Goal: Transaction & Acquisition: Purchase product/service

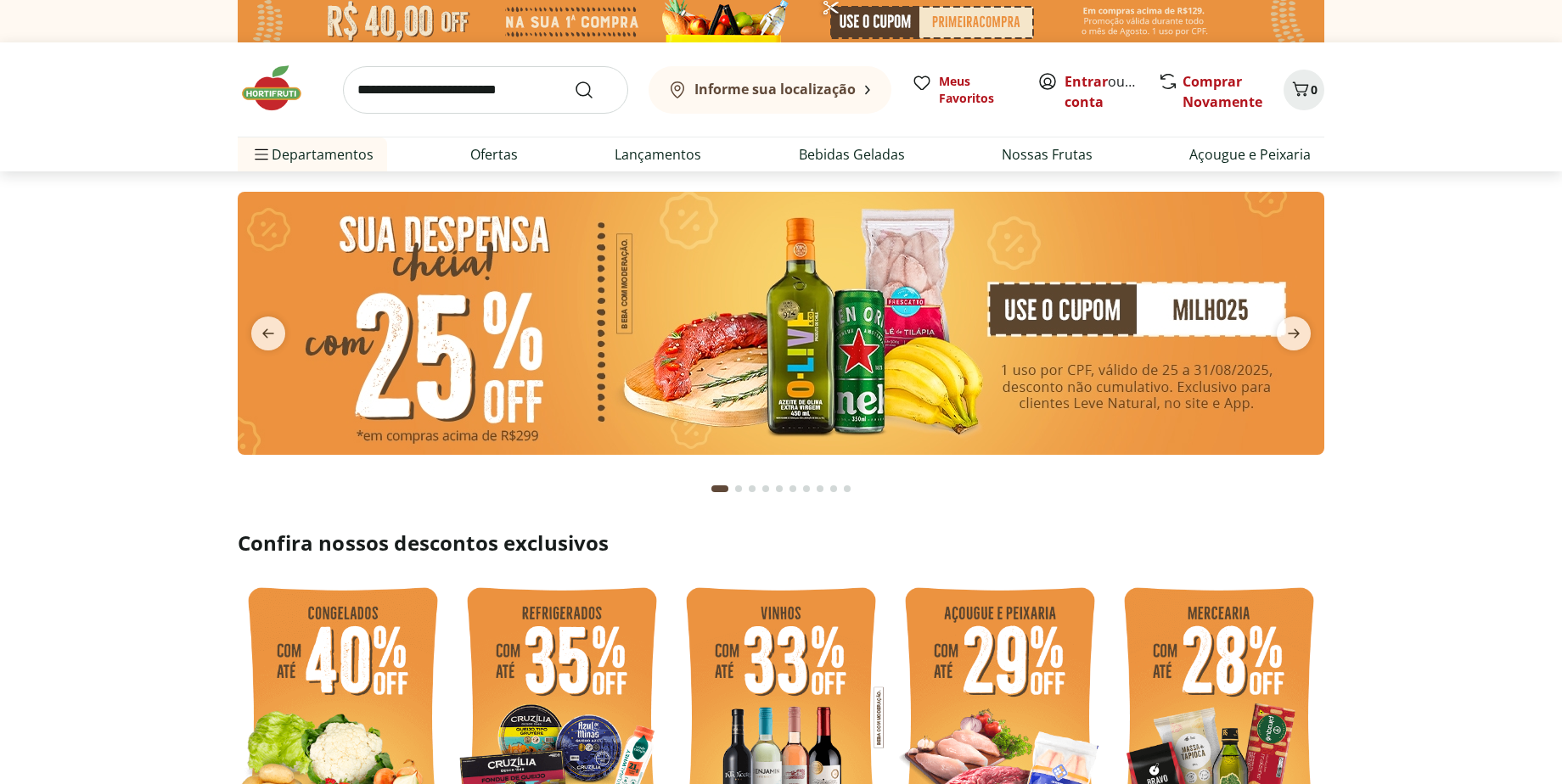
click at [827, 98] on div "Informe sua localização" at bounding box center [762, 90] width 189 height 21
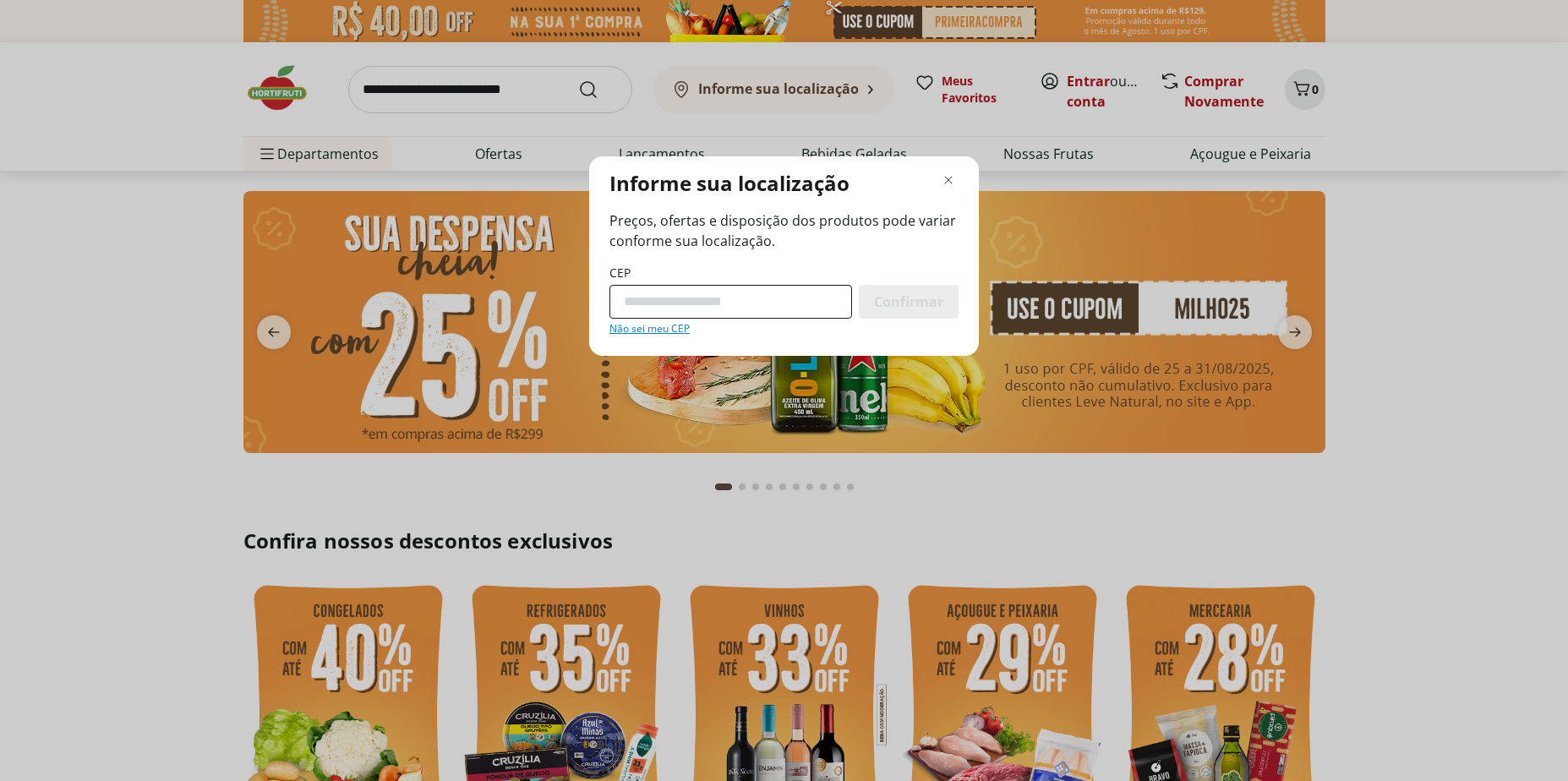
click at [714, 293] on input "CEP" at bounding box center [730, 302] width 243 height 34
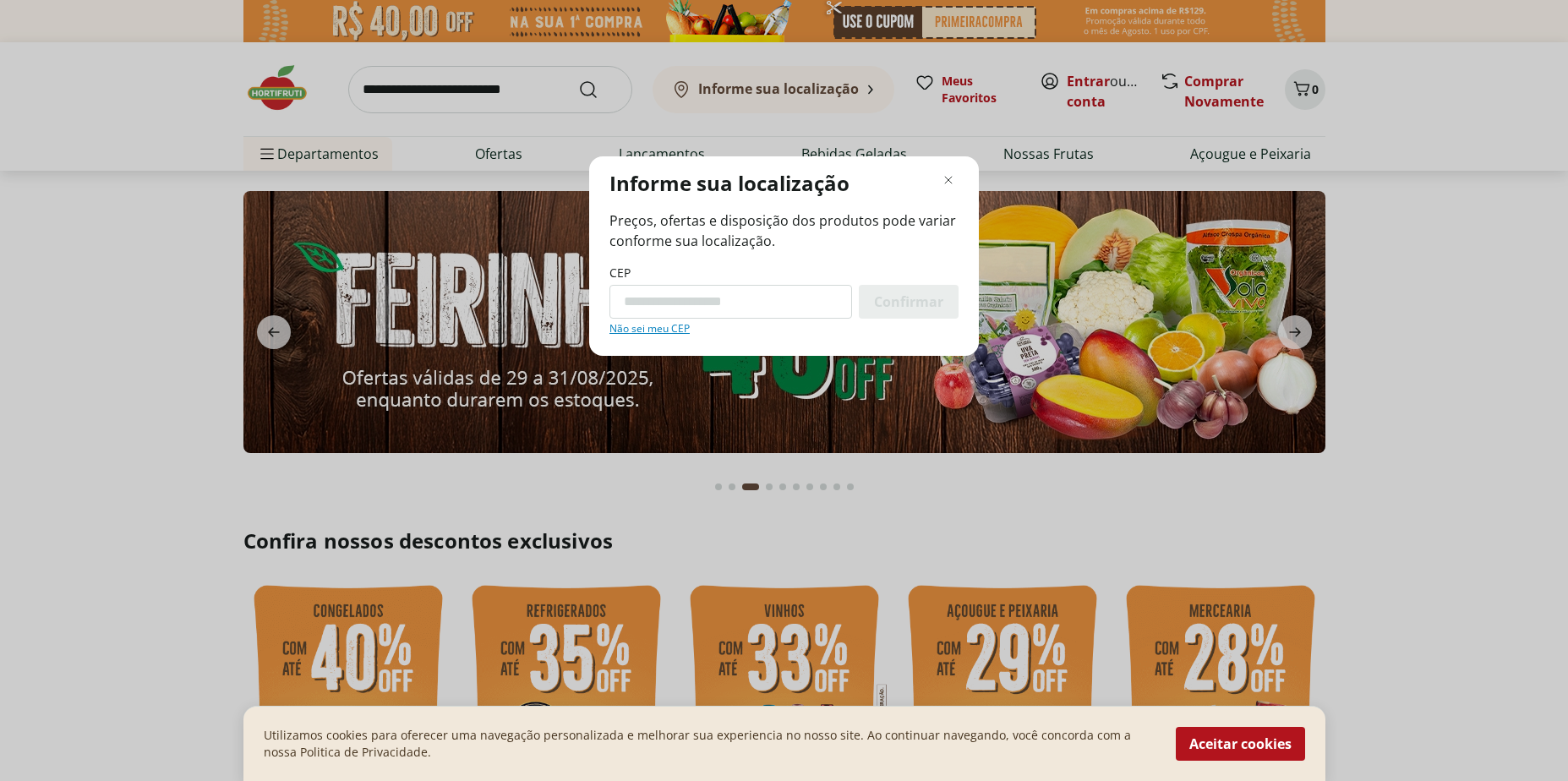
click at [511, 219] on div "Informe sua localização Preços, ofertas e disposição dos produtos pode variar c…" at bounding box center [784, 390] width 1568 height 781
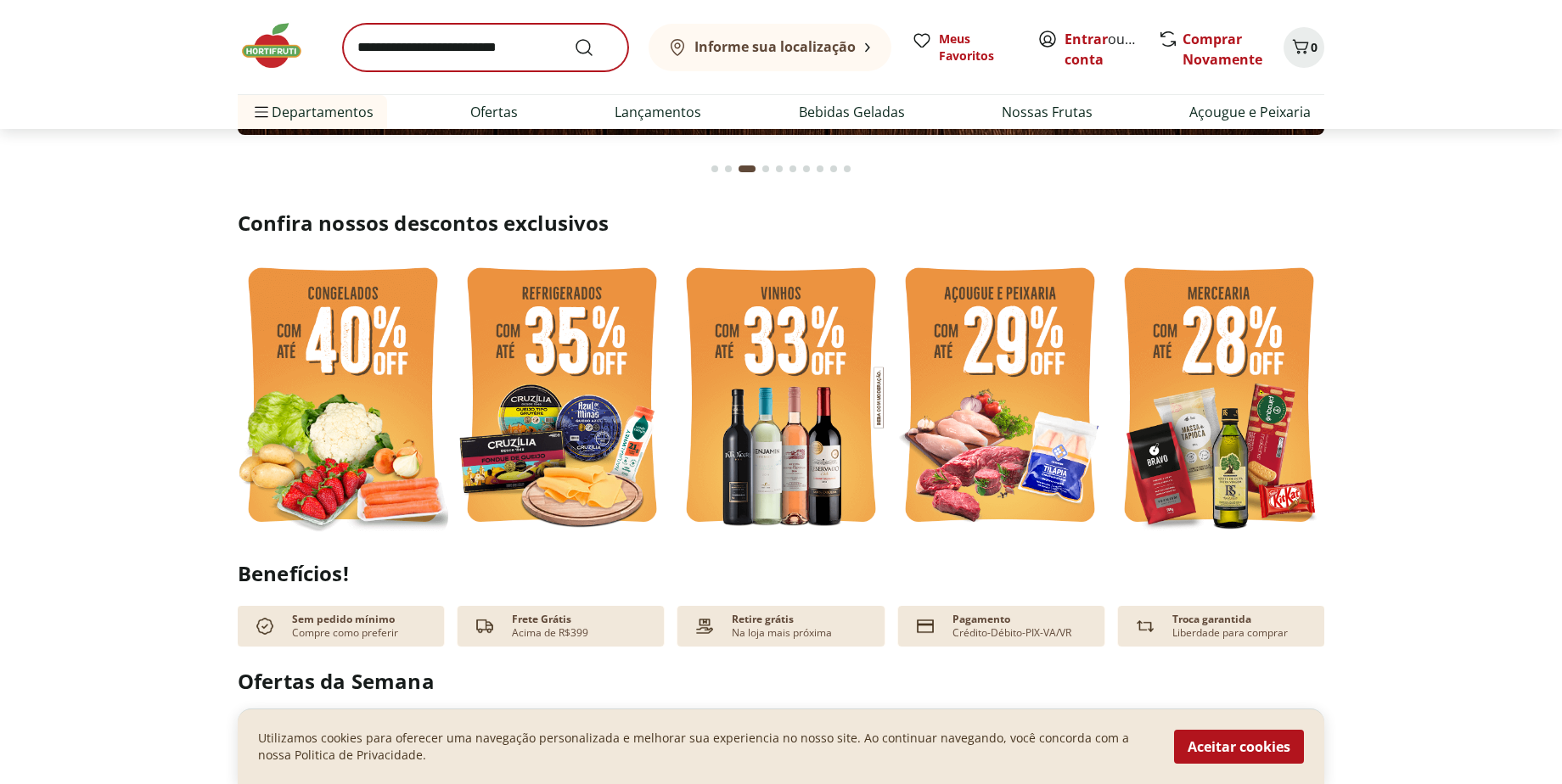
scroll to position [170, 0]
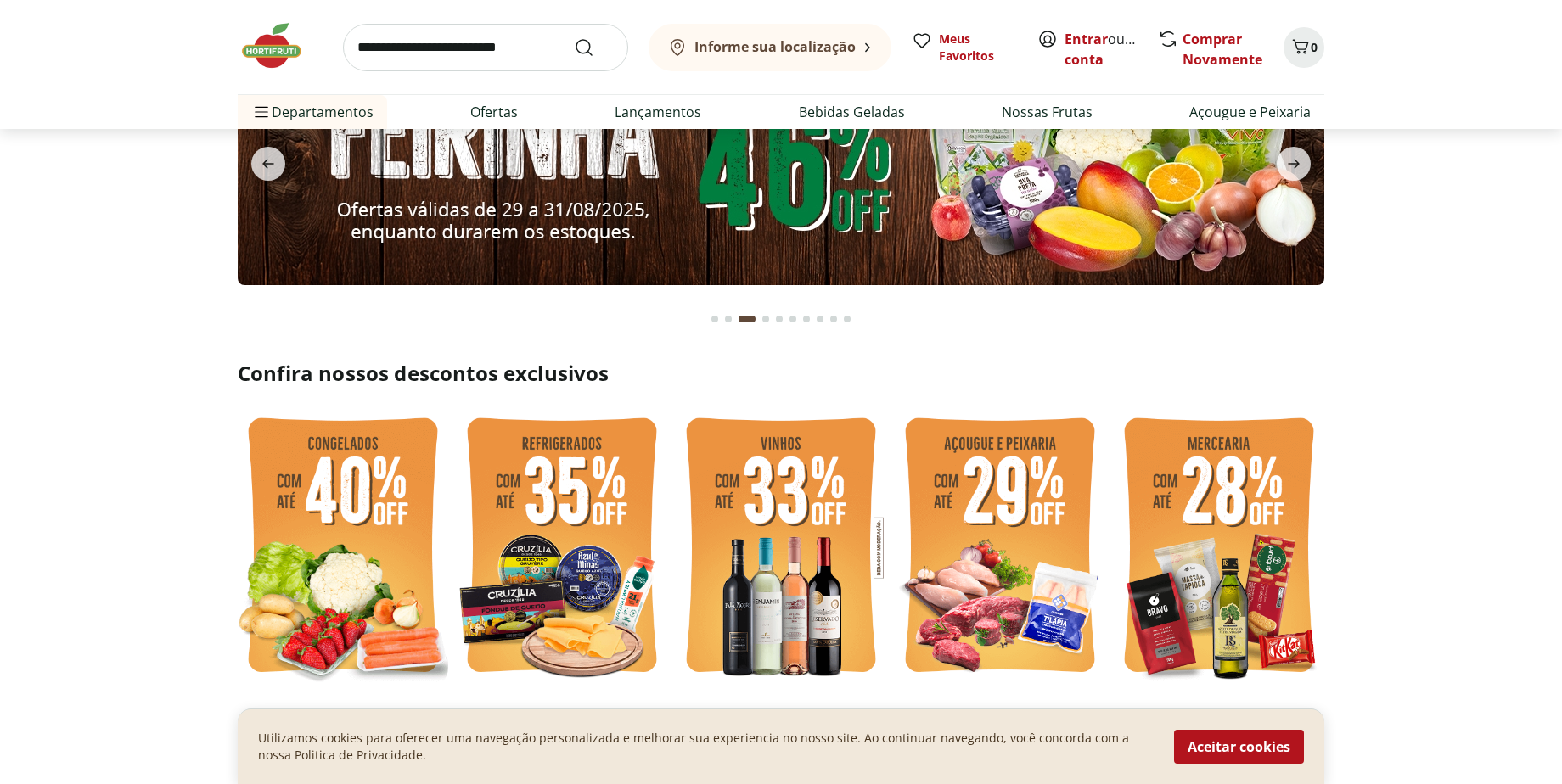
click at [468, 28] on input "search" at bounding box center [485, 47] width 285 height 48
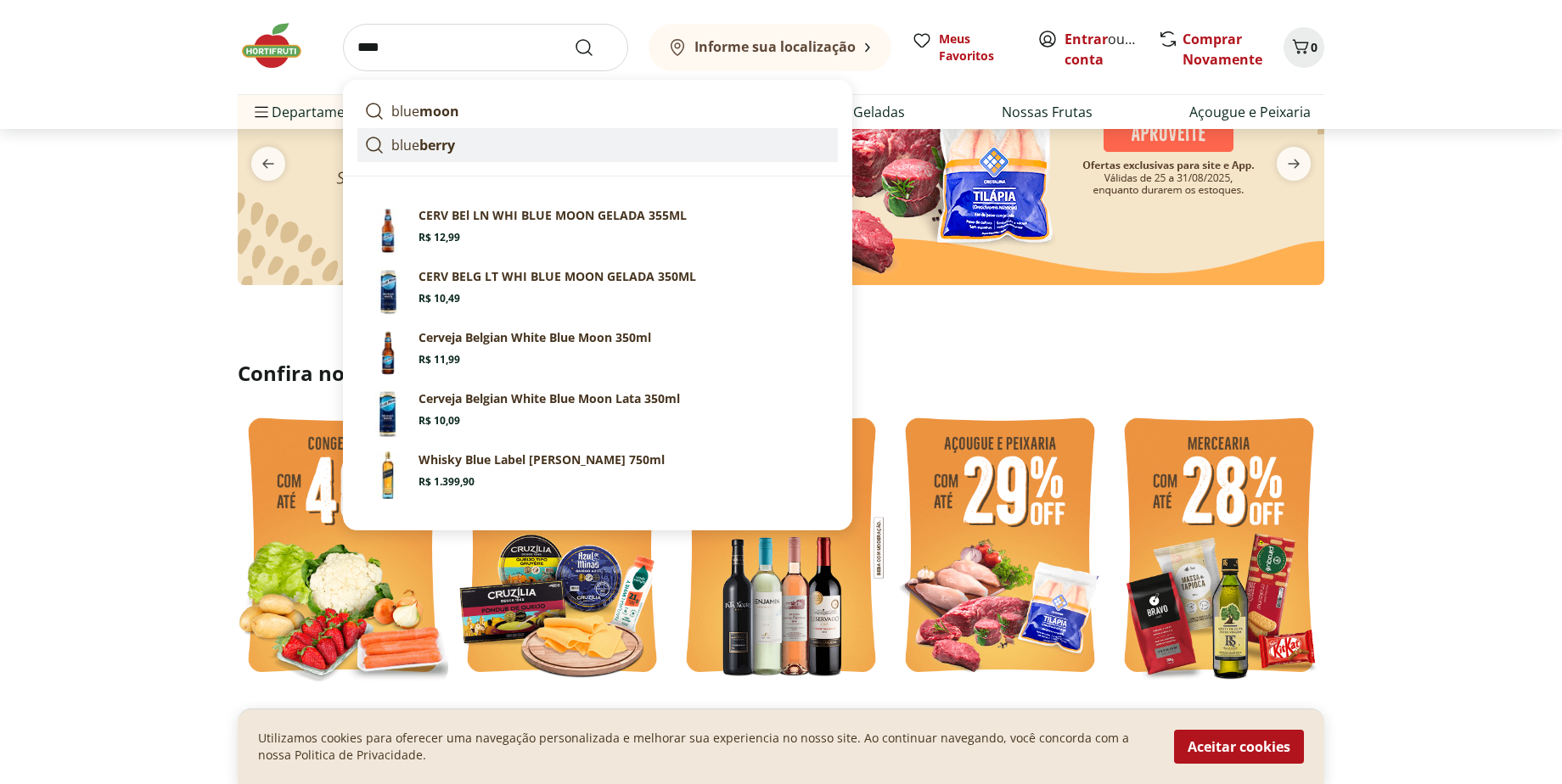
click at [444, 136] on strong "berry" at bounding box center [437, 145] width 36 height 19
type input "*********"
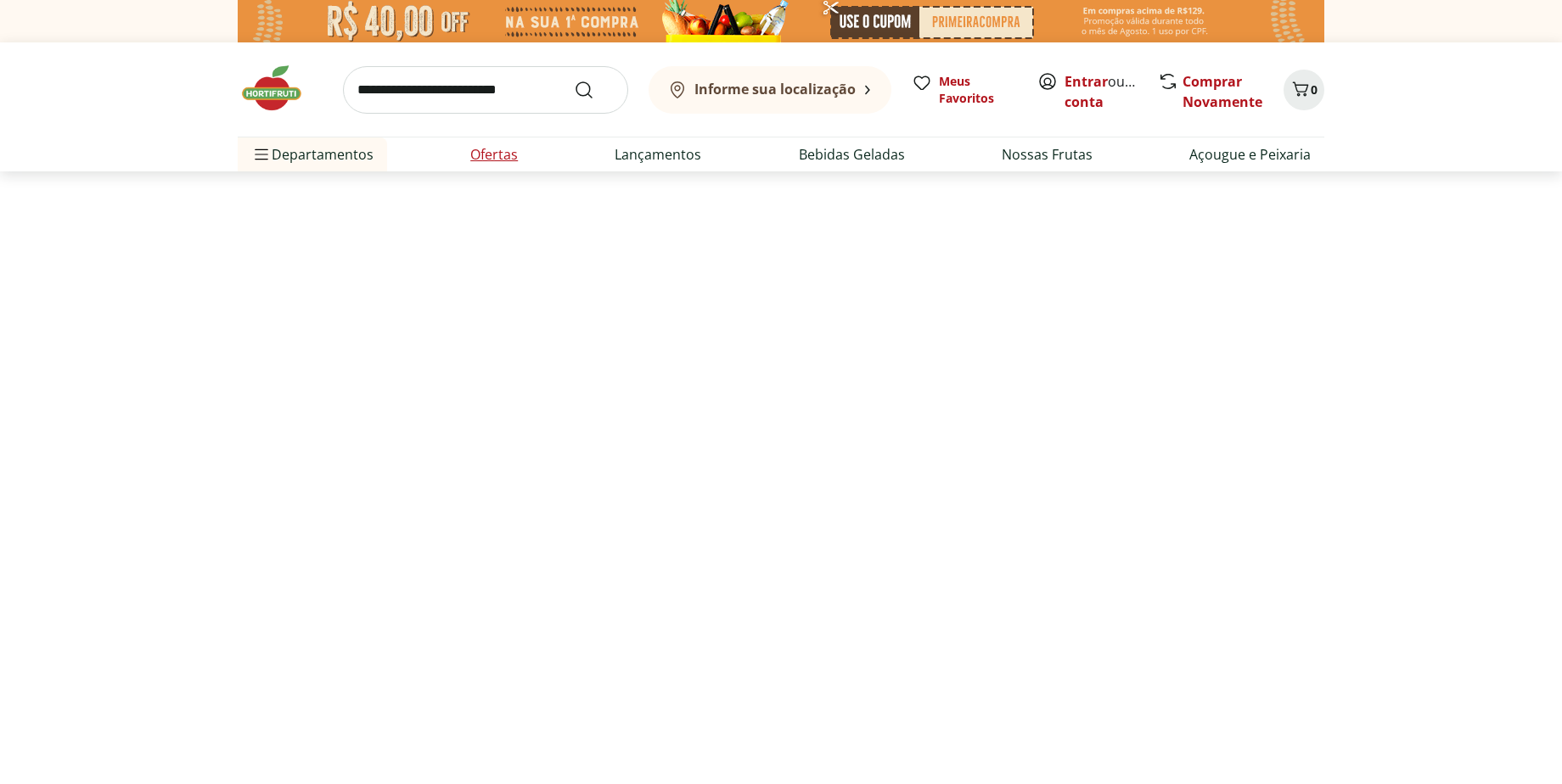
select select "**********"
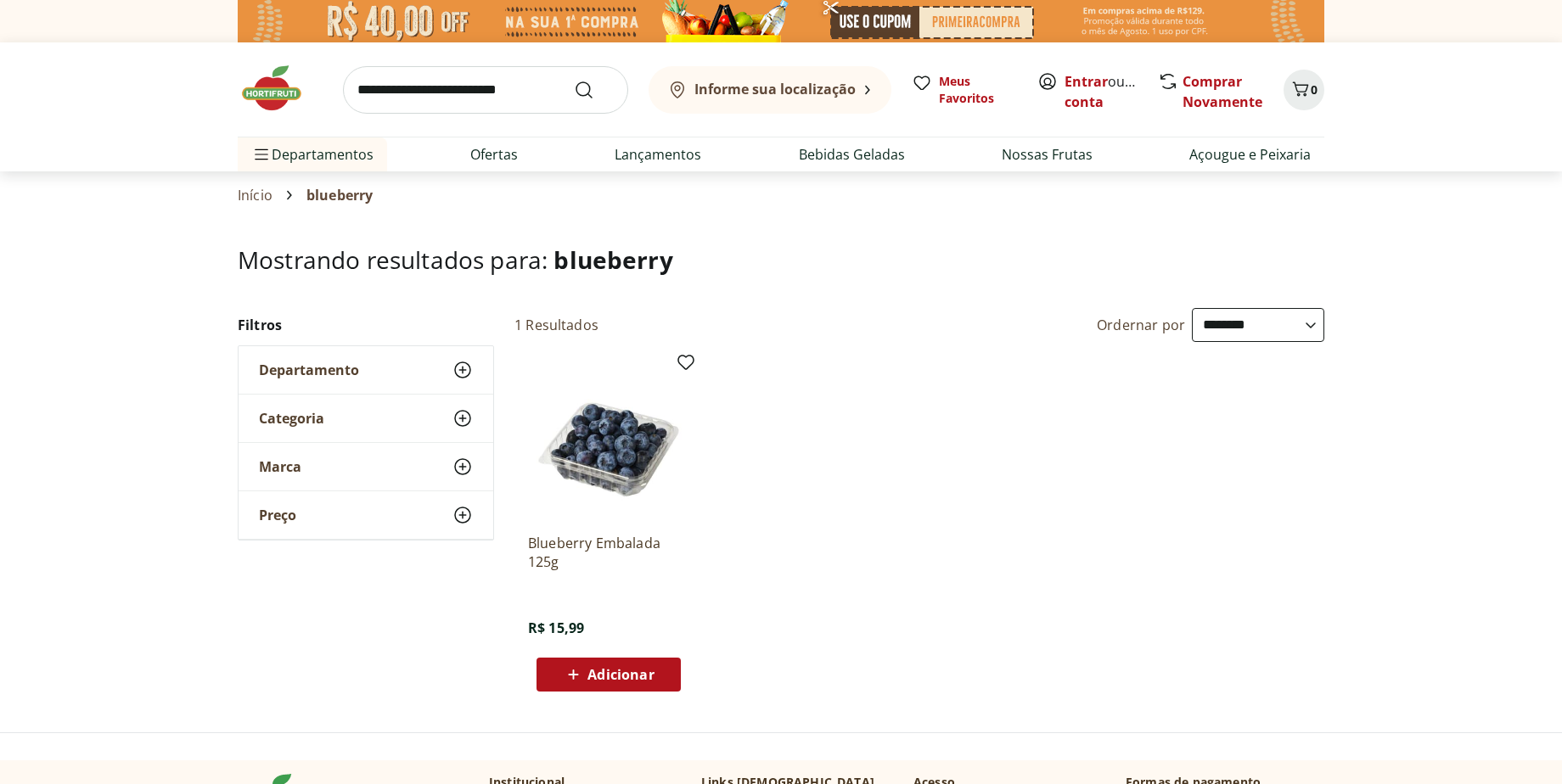
click at [614, 472] on img at bounding box center [608, 439] width 161 height 161
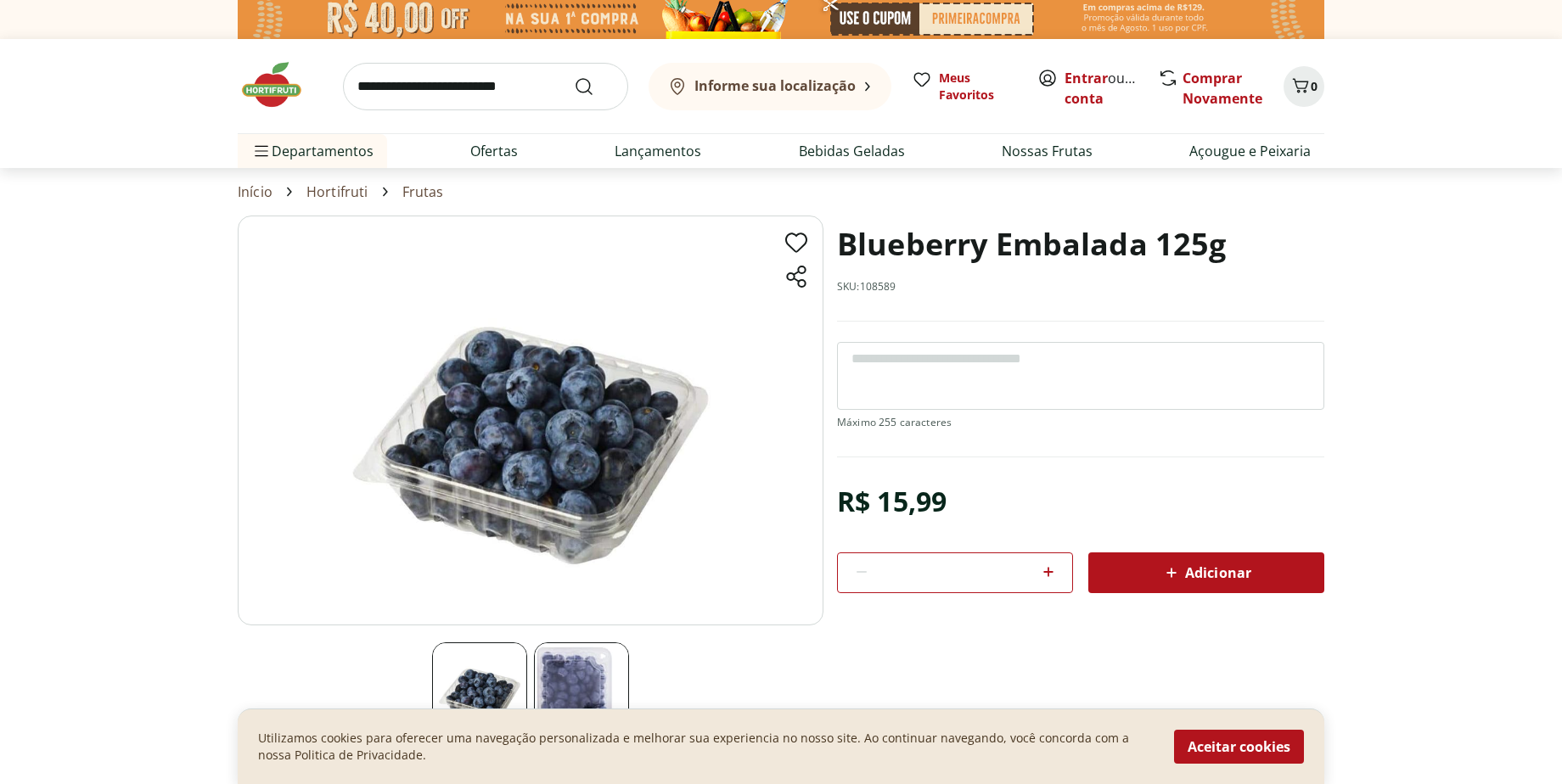
scroll to position [340, 0]
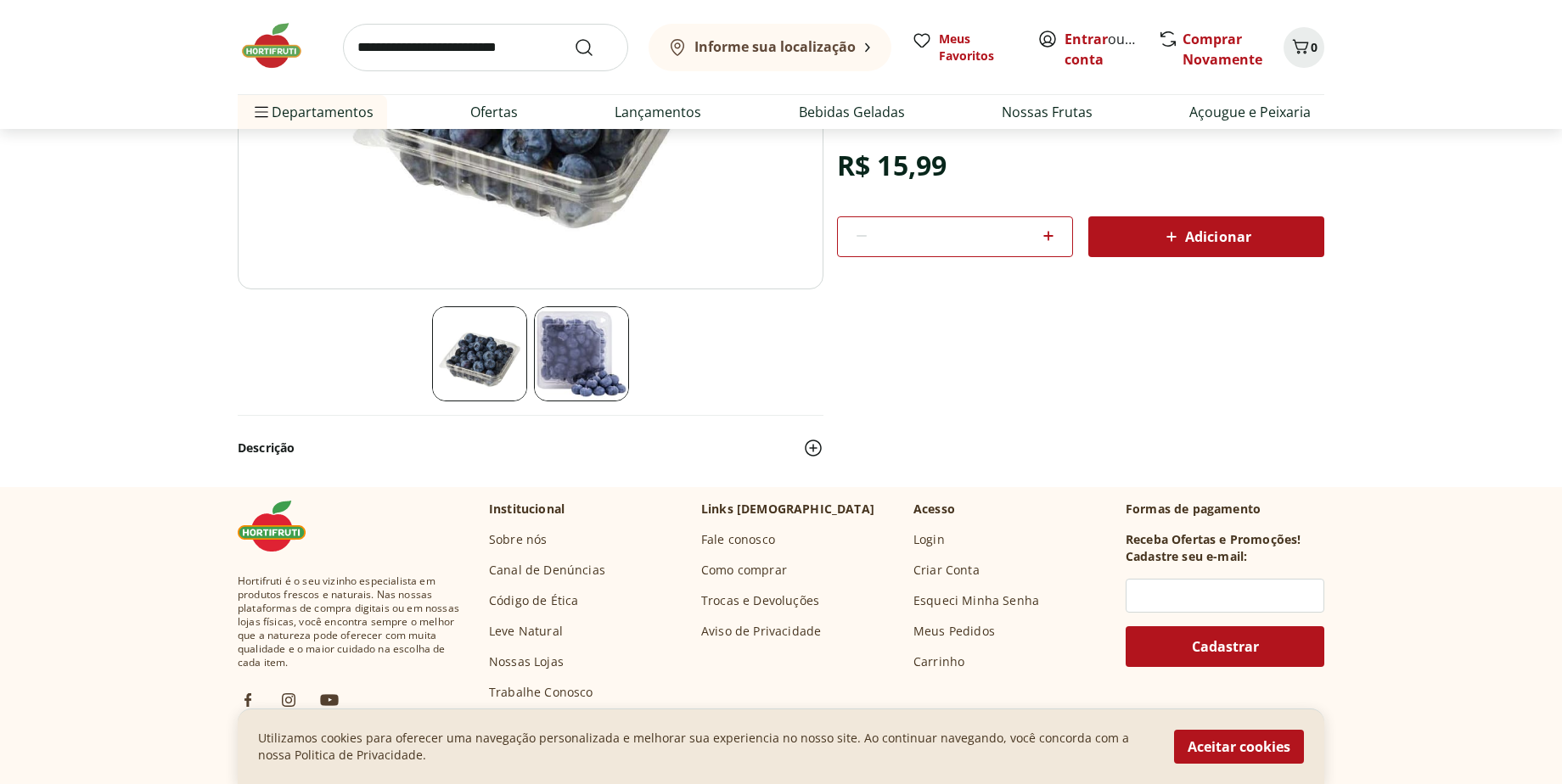
click at [596, 367] on img at bounding box center [582, 354] width 95 height 95
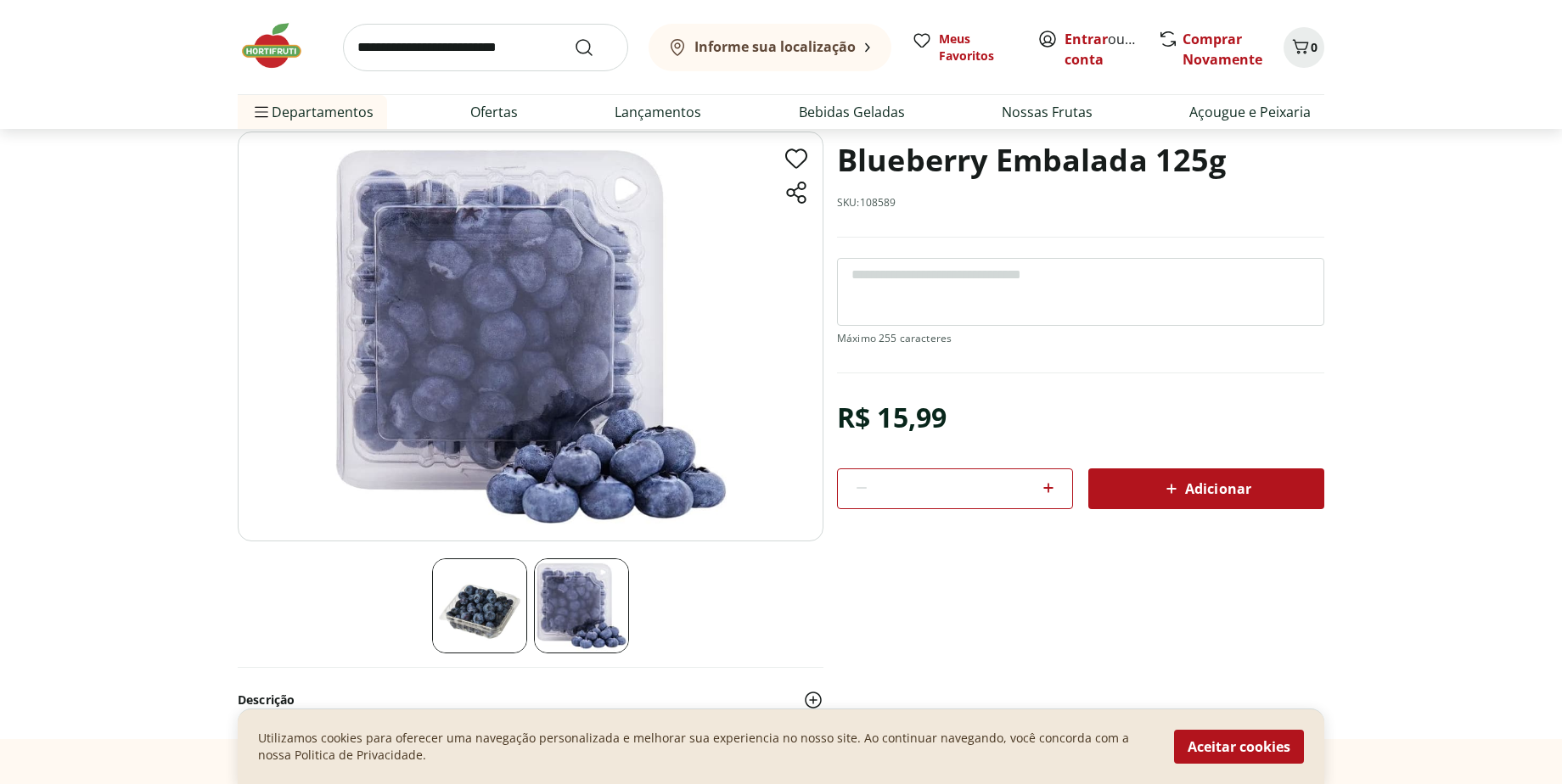
scroll to position [85, 0]
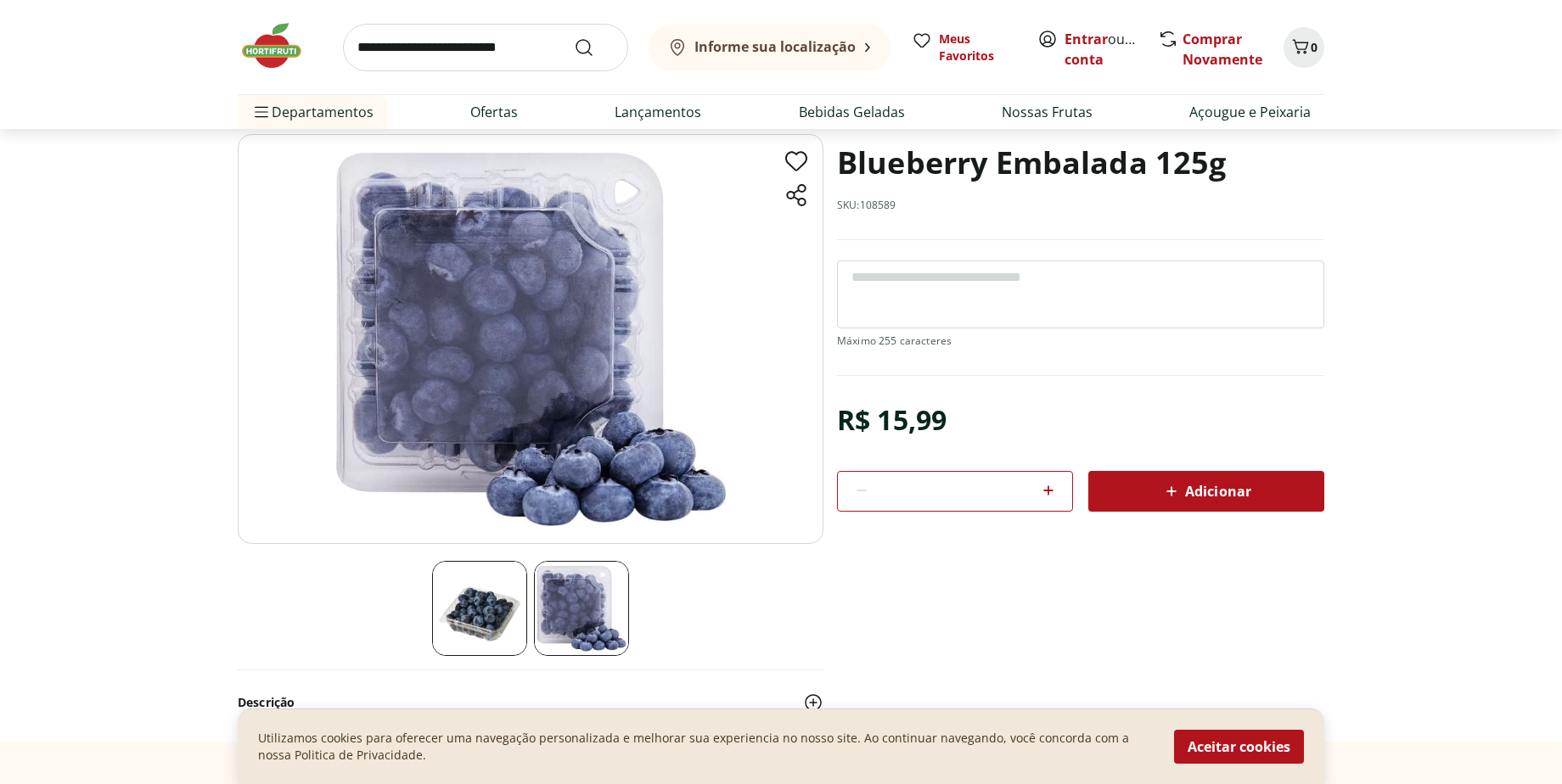
click at [491, 599] on img at bounding box center [479, 609] width 95 height 95
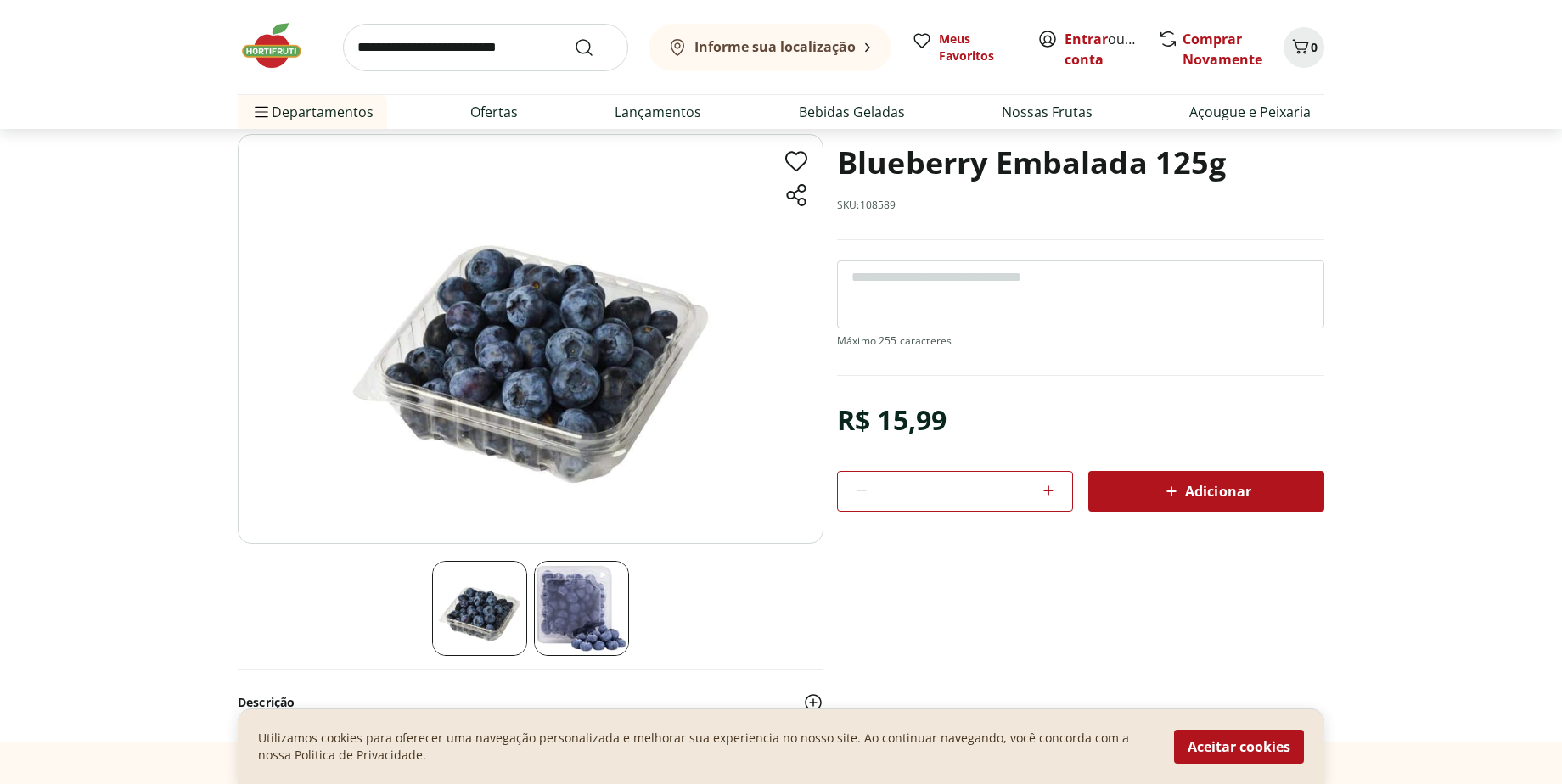
click at [589, 611] on img at bounding box center [582, 609] width 95 height 95
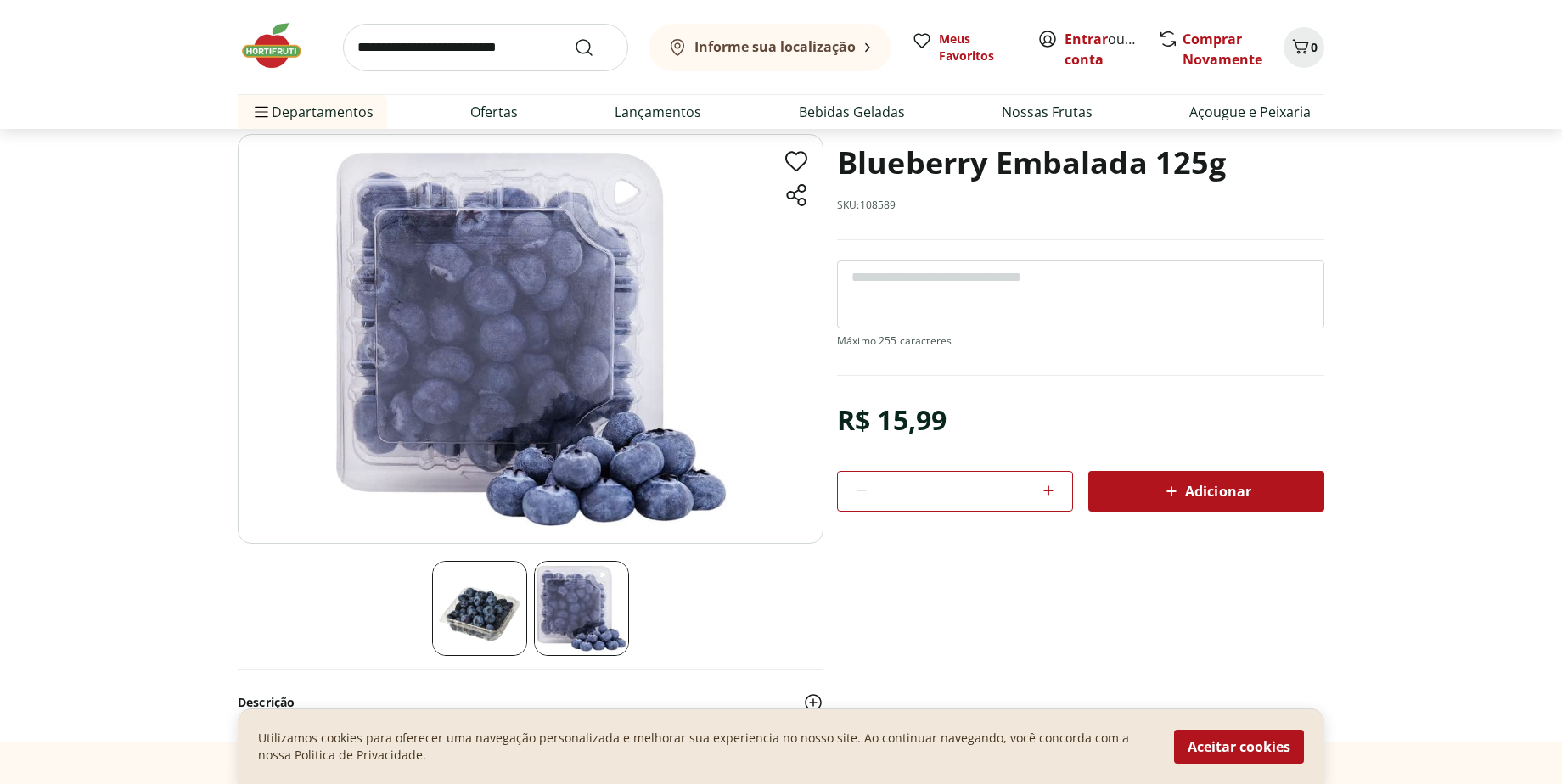
click at [498, 608] on img at bounding box center [479, 609] width 95 height 95
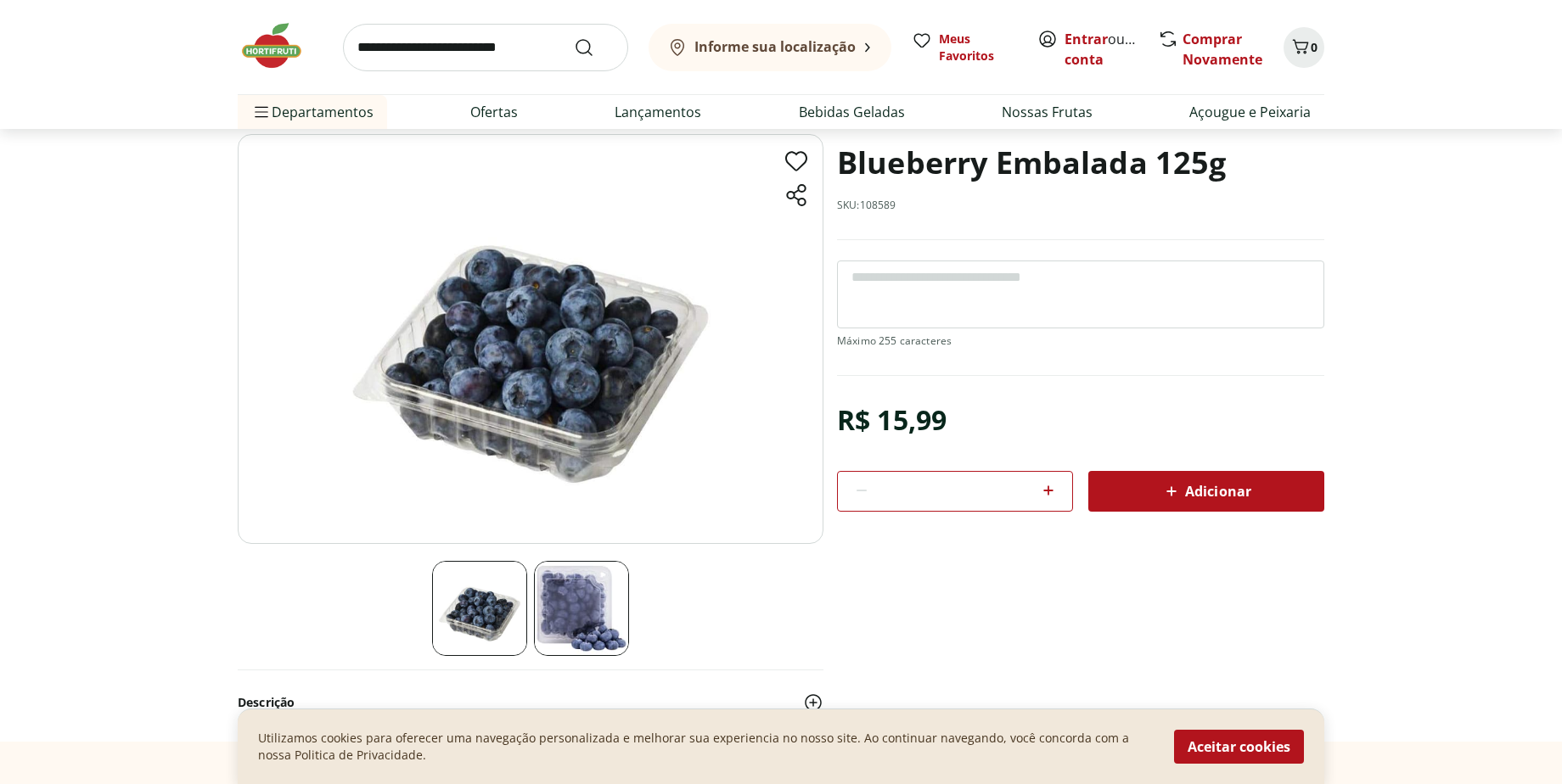
click at [558, 601] on img at bounding box center [582, 609] width 95 height 95
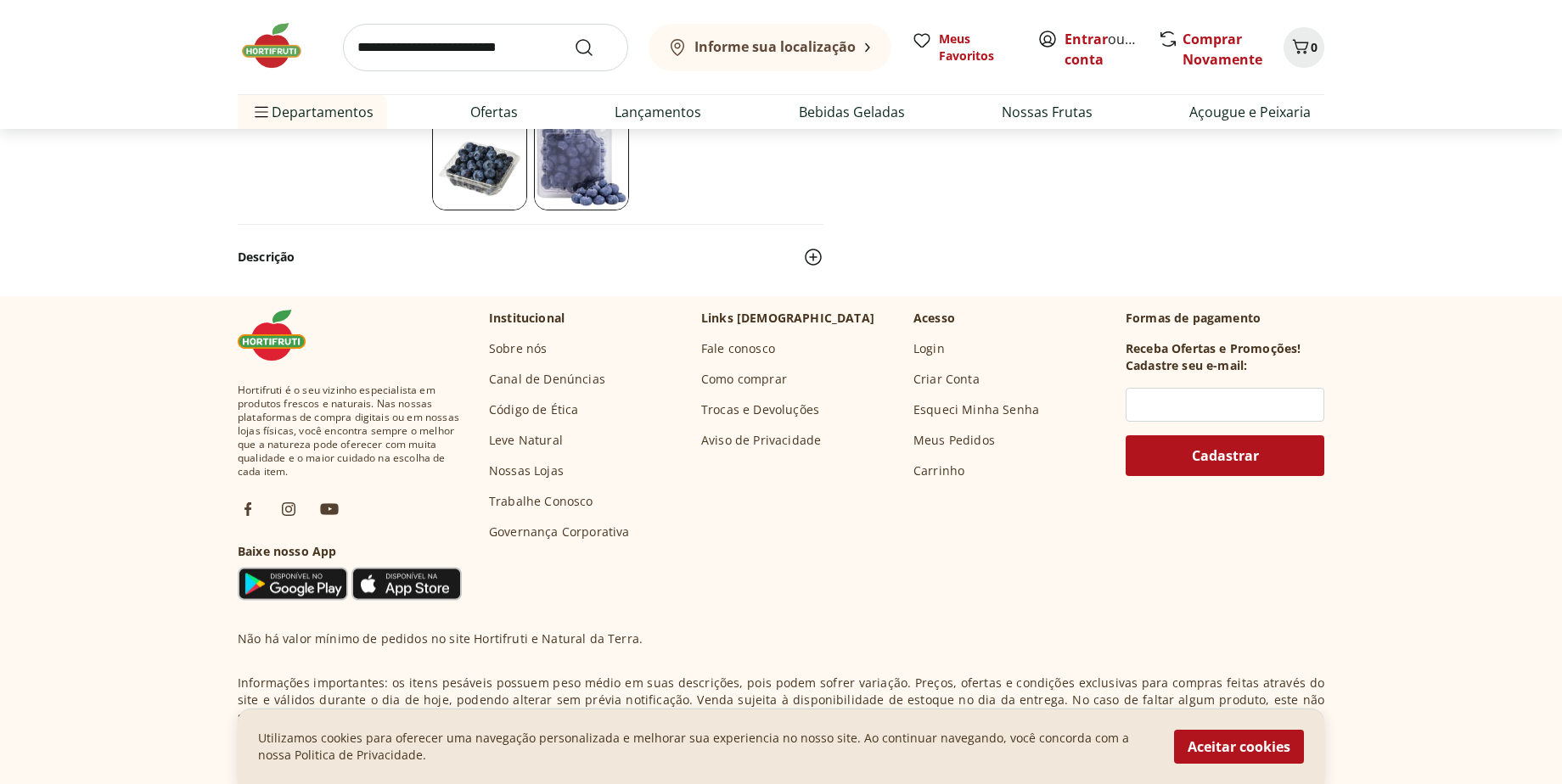
scroll to position [517, 0]
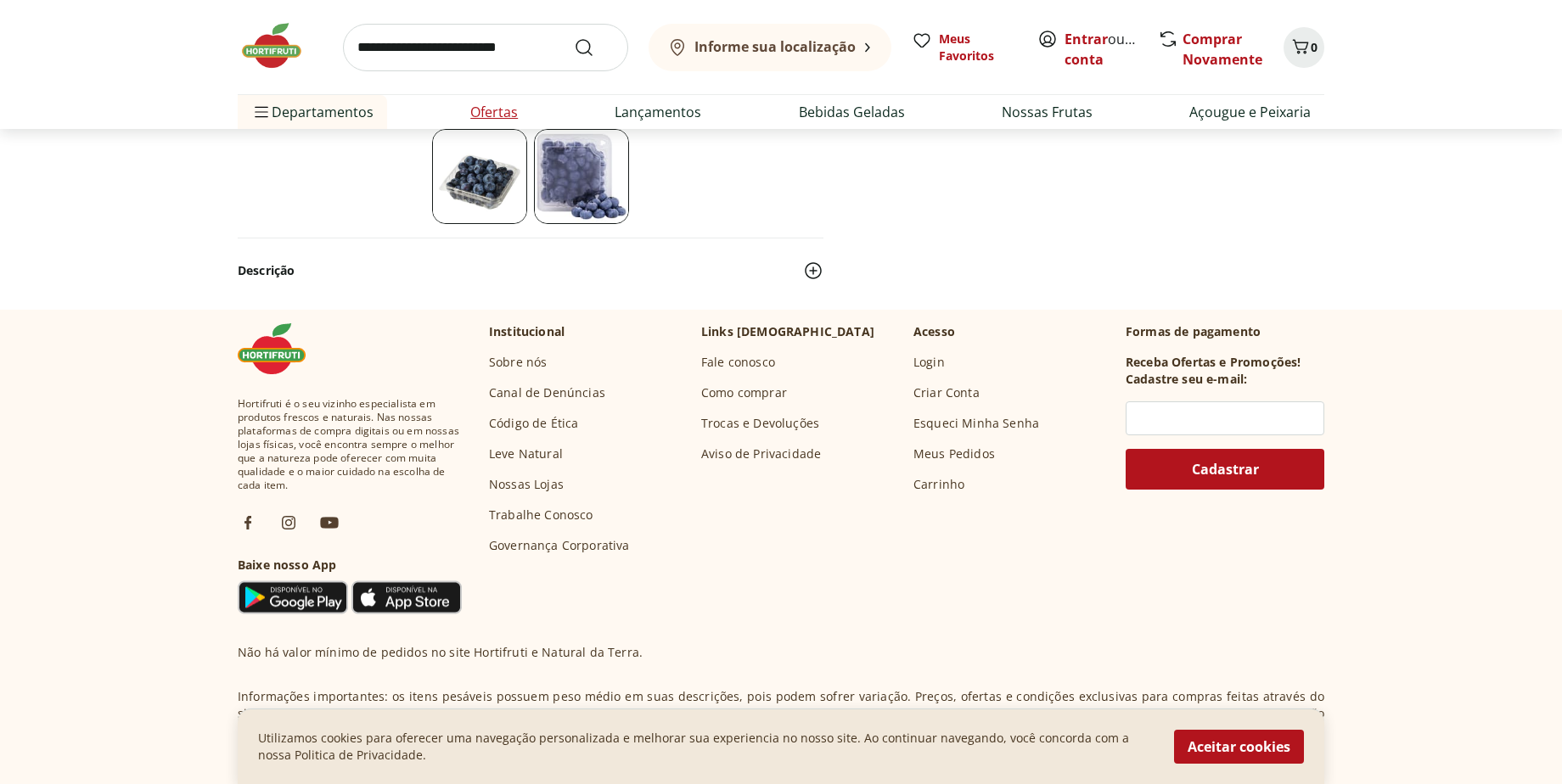
click at [514, 129] on li "Ofertas" at bounding box center [494, 112] width 75 height 34
click at [513, 120] on link "Ofertas" at bounding box center [494, 111] width 48 height 21
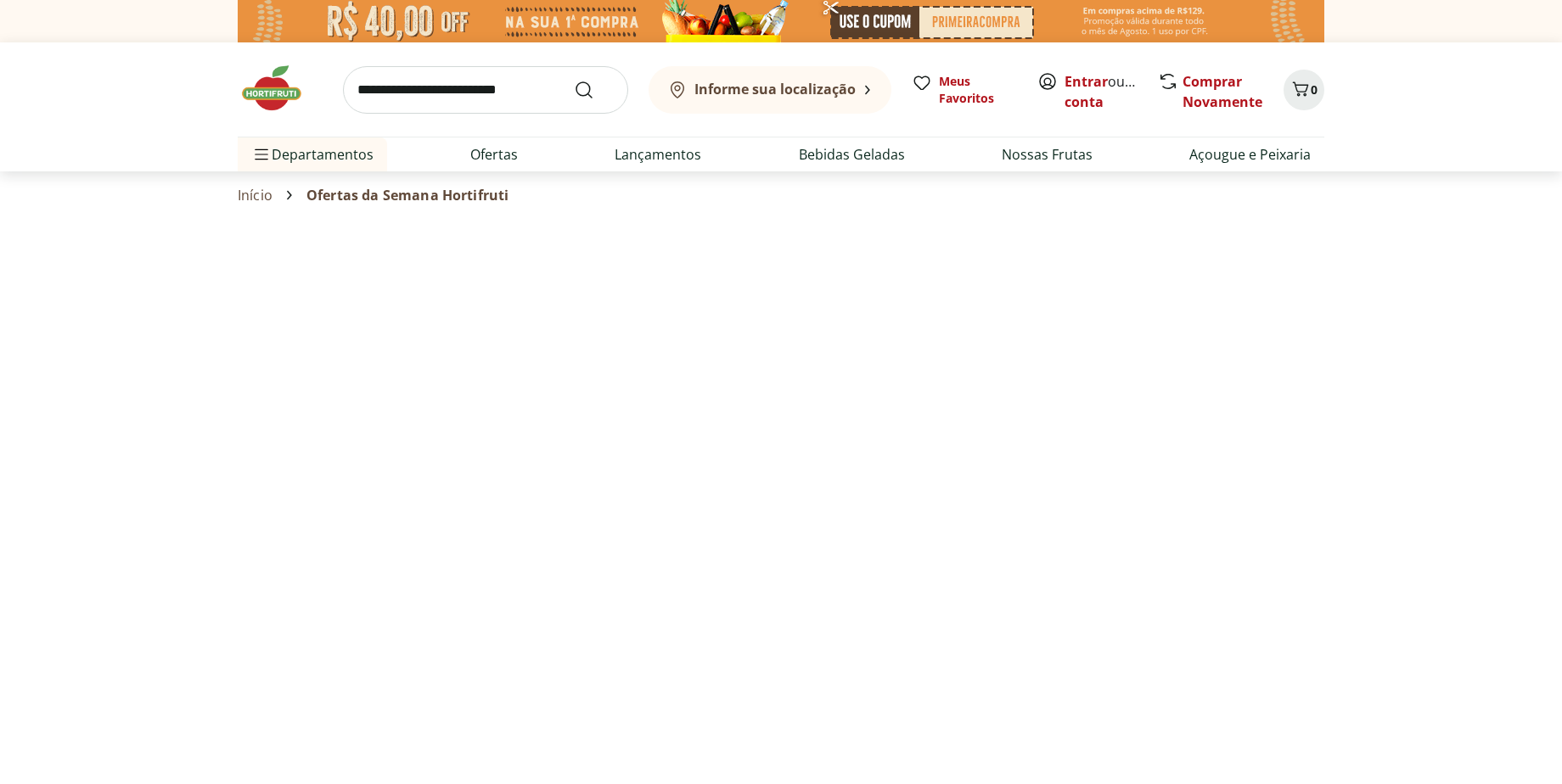
select select "**********"
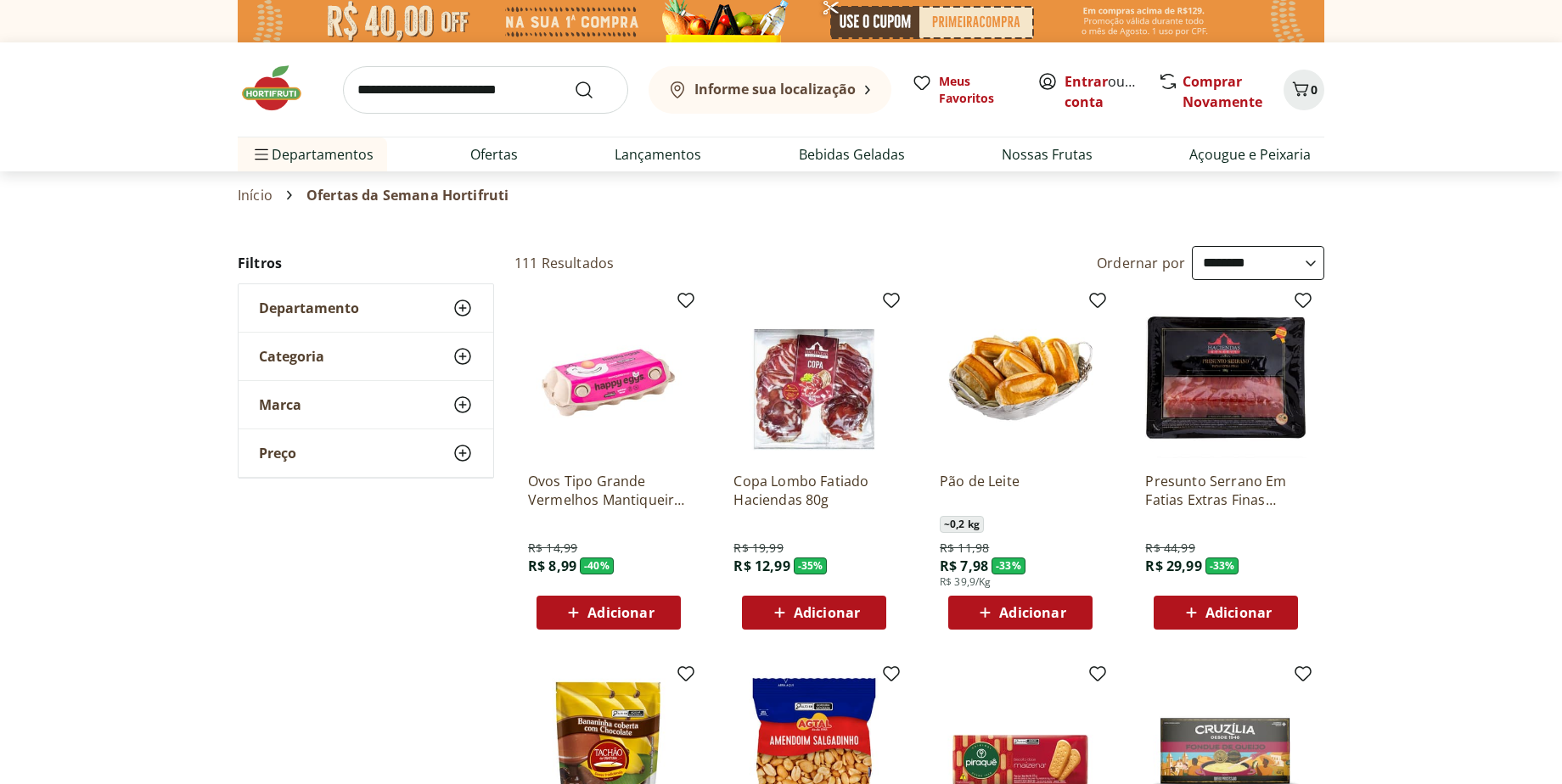
click at [796, 91] on b "Informe sua localização" at bounding box center [774, 89] width 161 height 19
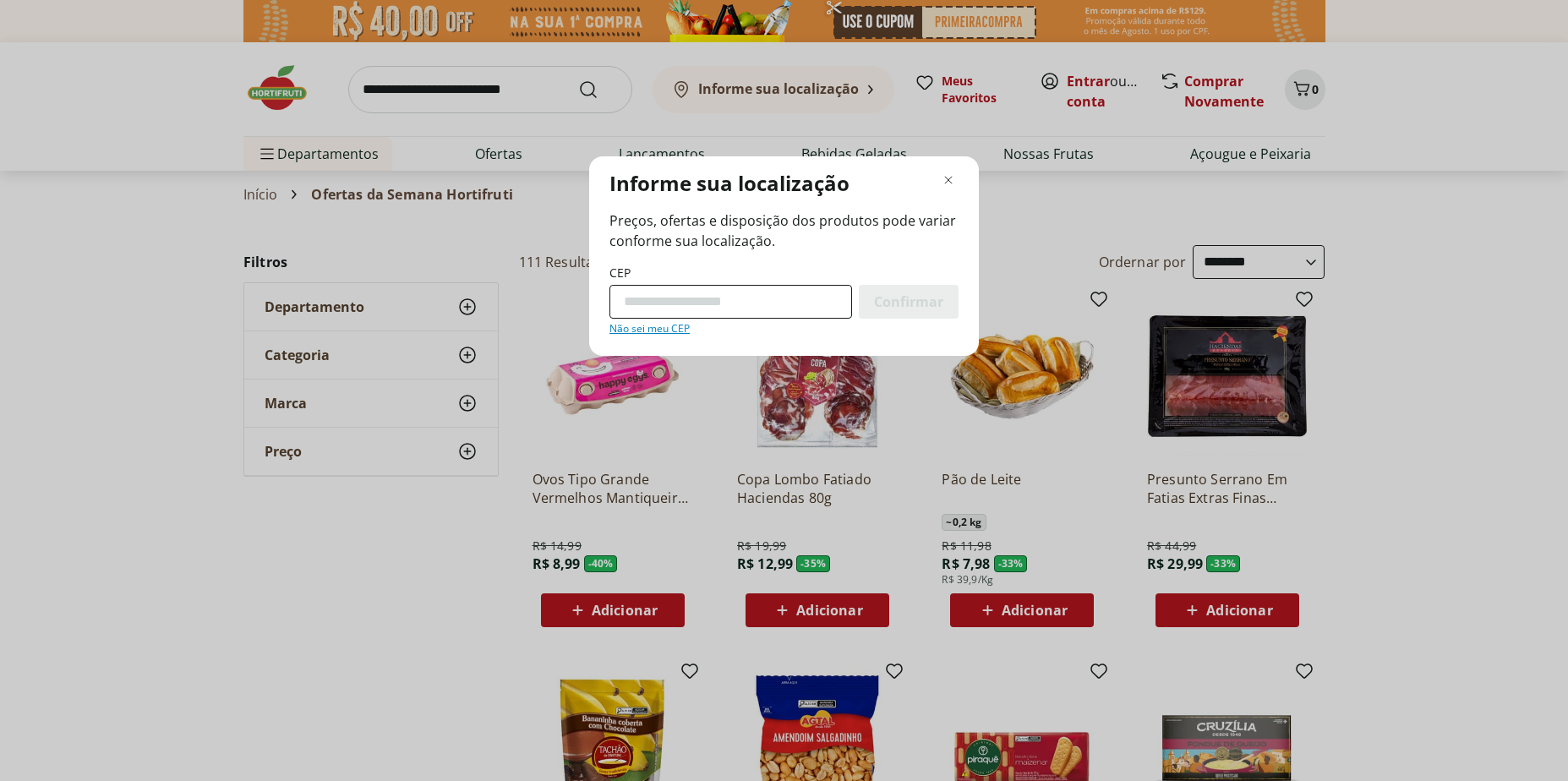
click at [733, 305] on input "CEP" at bounding box center [730, 302] width 243 height 34
type input "*********"
click at [889, 308] on span "Confirmar" at bounding box center [908, 301] width 69 height 13
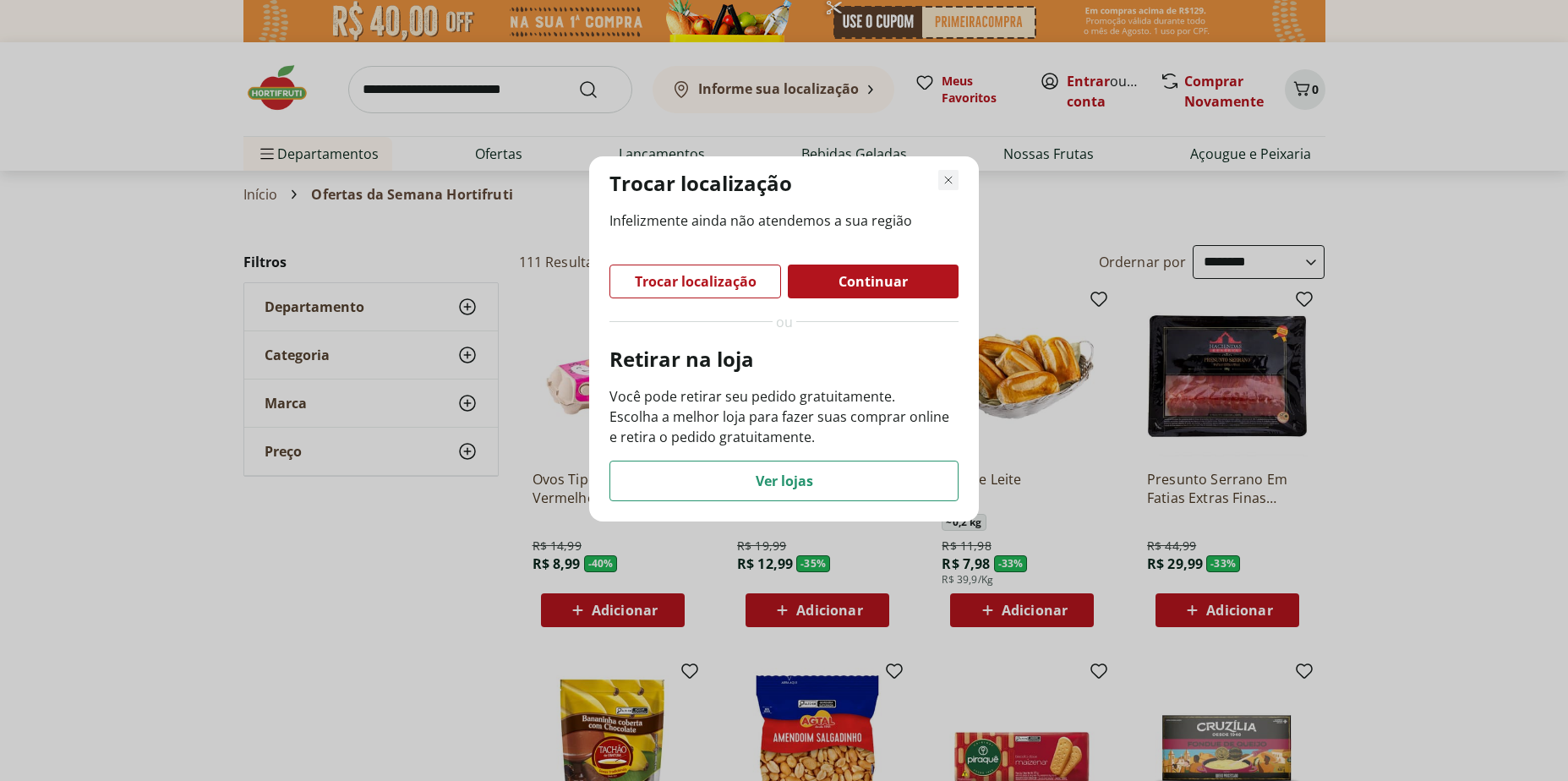
click at [944, 183] on icon "Fechar modal de regionalização" at bounding box center [948, 180] width 21 height 21
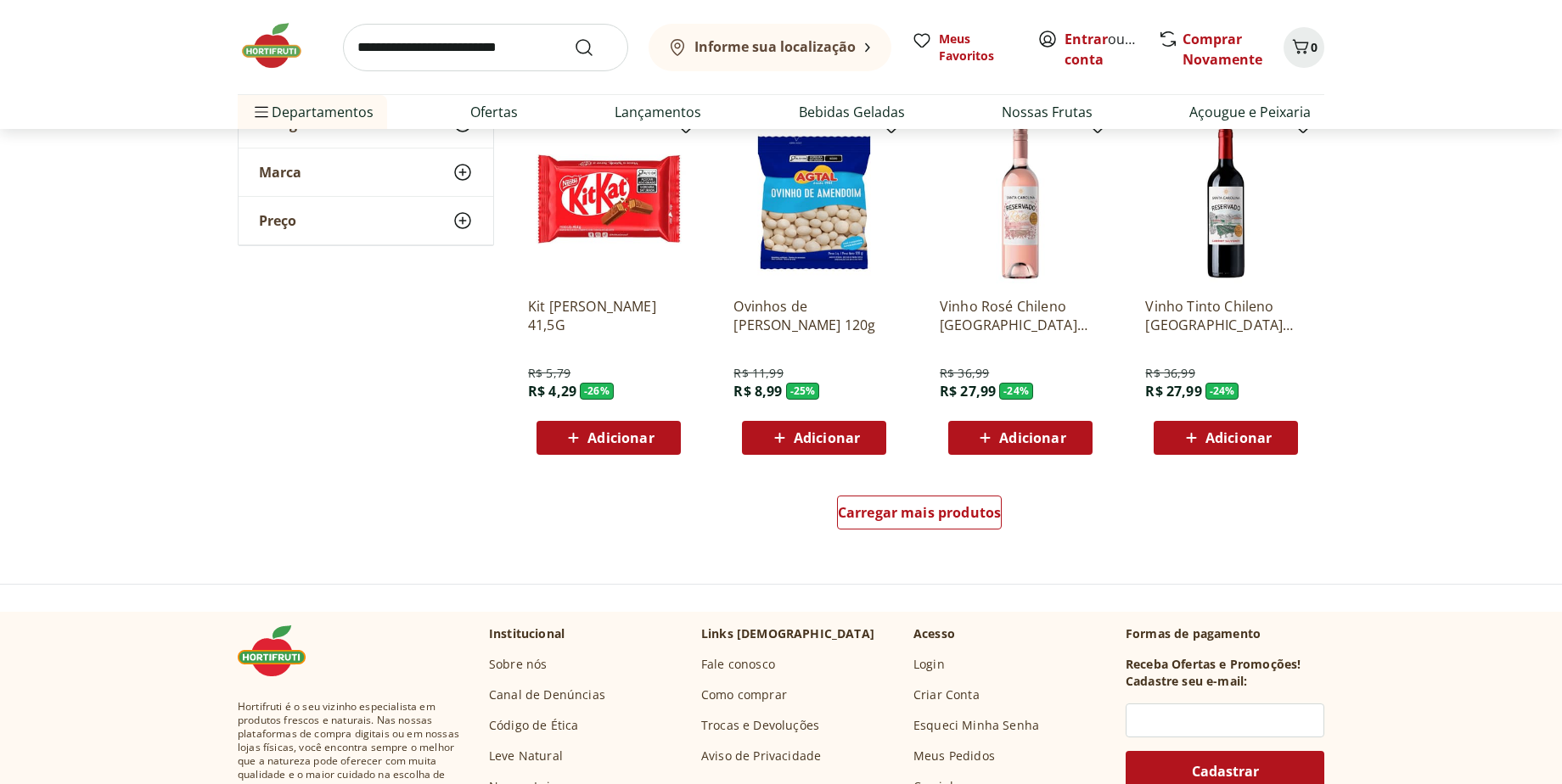
scroll to position [933, 0]
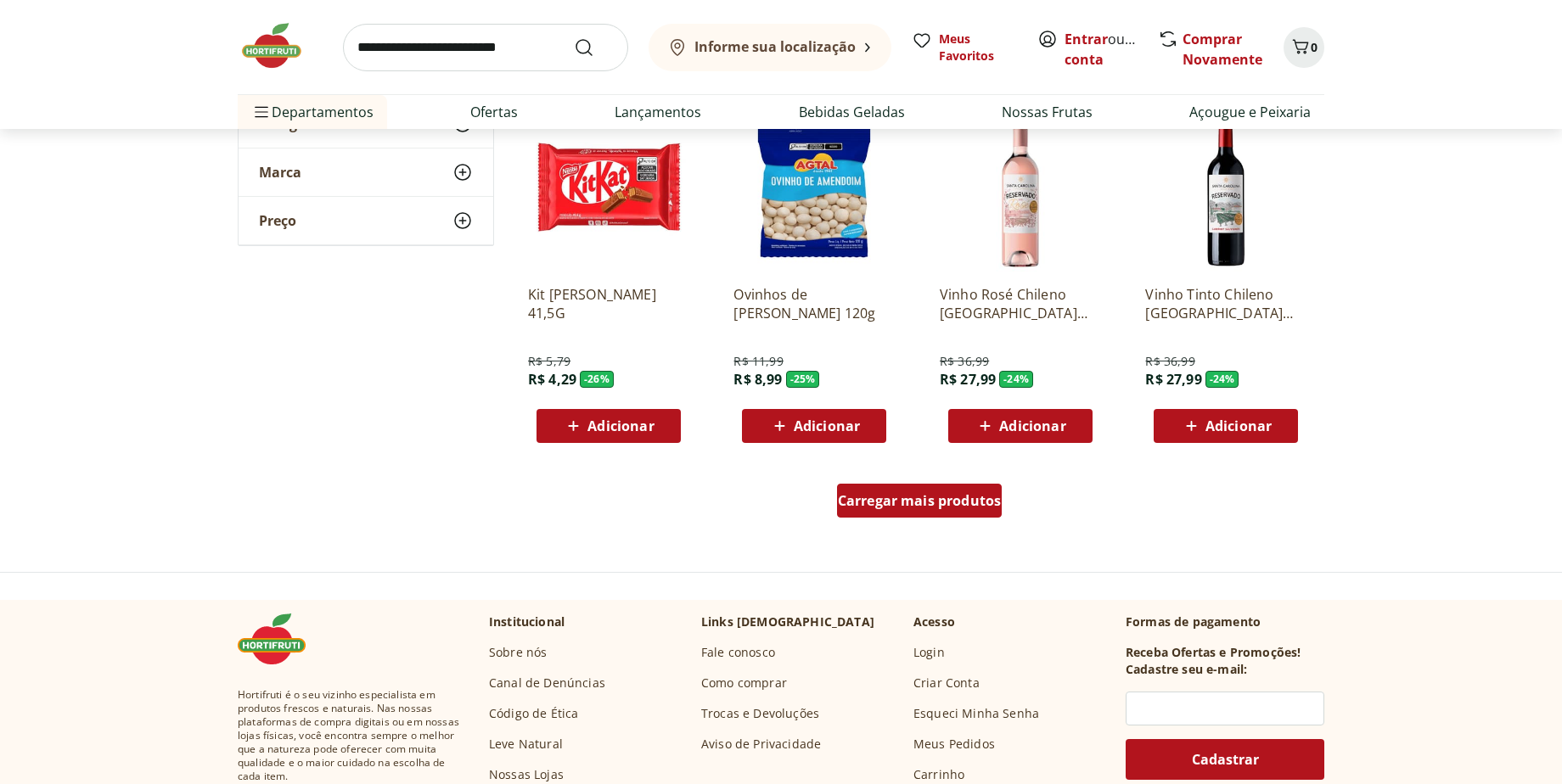
click at [935, 510] on div "Carregar mais produtos" at bounding box center [920, 501] width 165 height 34
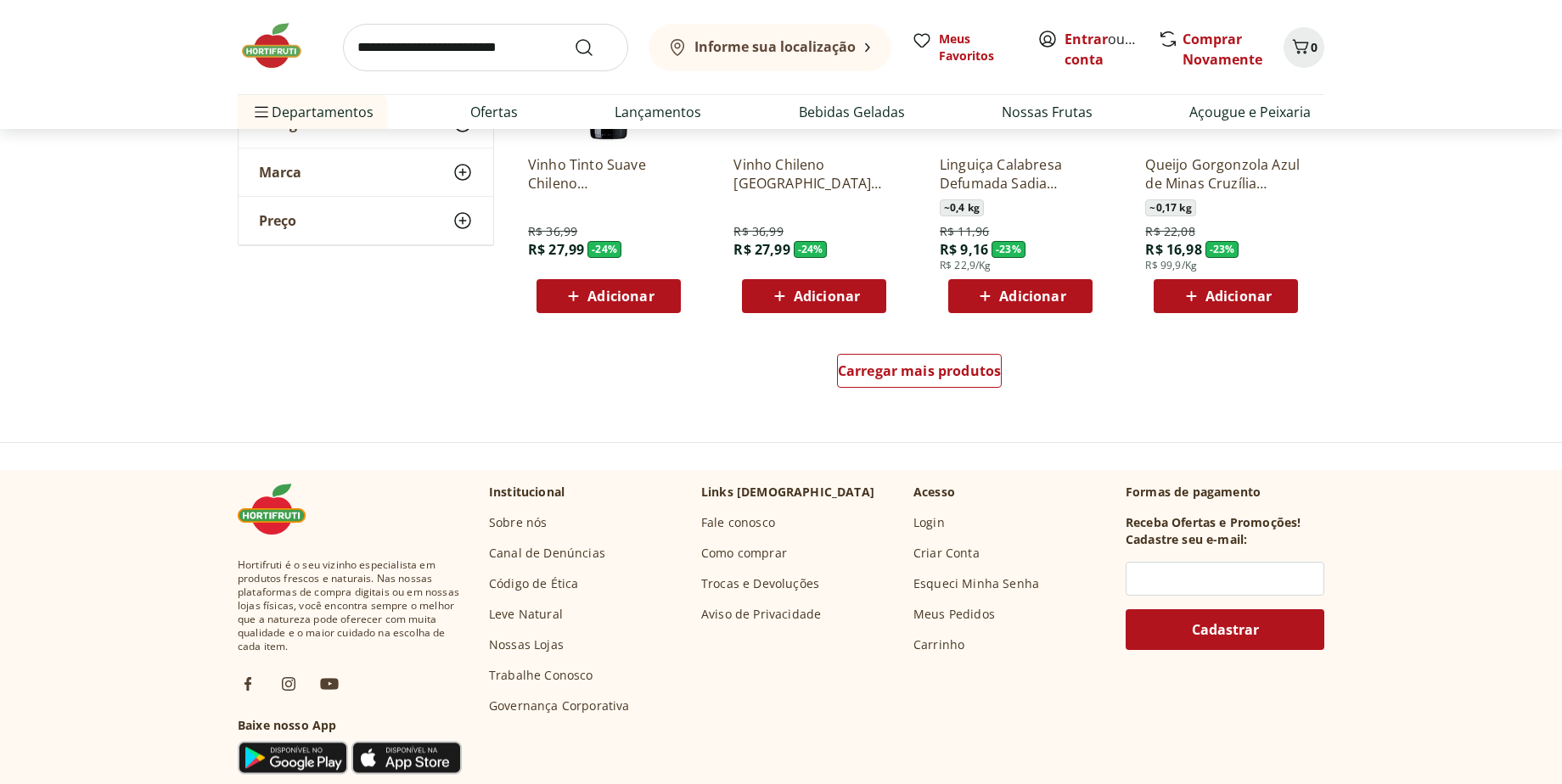
scroll to position [2036, 0]
